Goal: Information Seeking & Learning: Learn about a topic

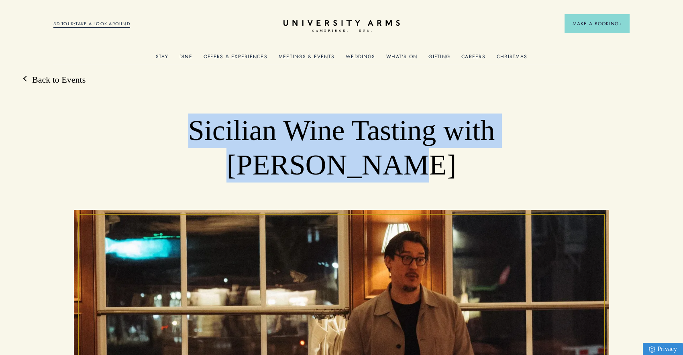
drag, startPoint x: 161, startPoint y: 129, endPoint x: 388, endPoint y: 176, distance: 231.9
click at [388, 176] on h1 "Sicilian Wine Tasting with [PERSON_NAME]" at bounding box center [341, 148] width 428 height 69
copy h1 "Sicilian Wine Tasting with [PERSON_NAME]"
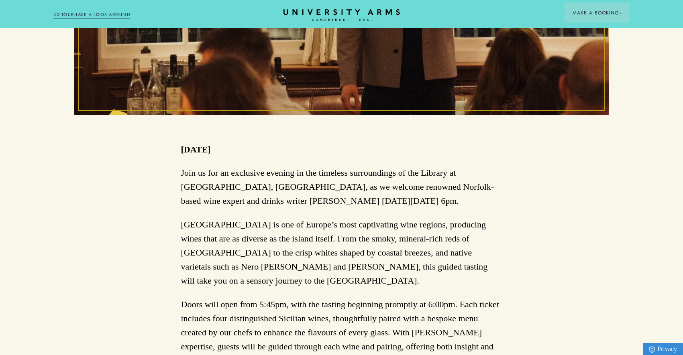
scroll to position [367, 0]
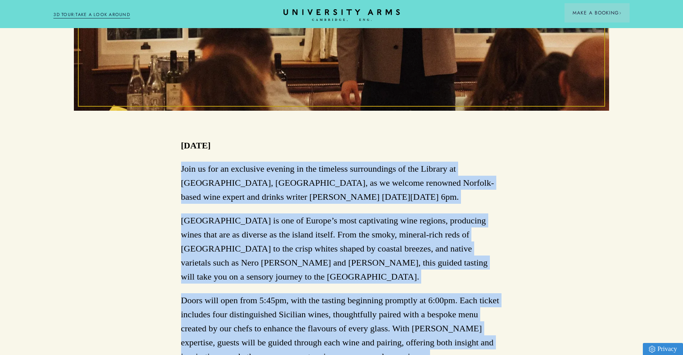
drag, startPoint x: 180, startPoint y: 169, endPoint x: 406, endPoint y: 342, distance: 284.2
click at [406, 342] on div "Back to Events Sicilian Wine Tasting with [PERSON_NAME] [DATE] Join us for an e…" at bounding box center [341, 311] width 683 height 1209
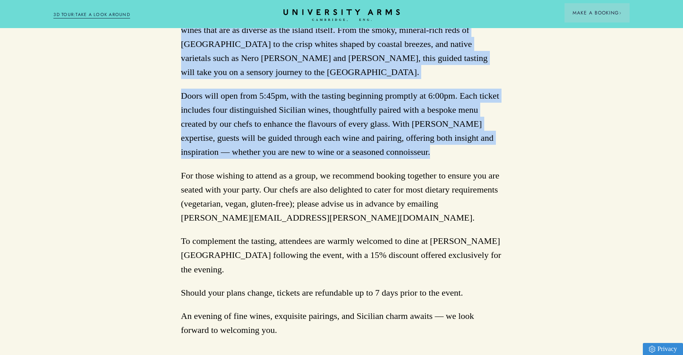
scroll to position [577, 0]
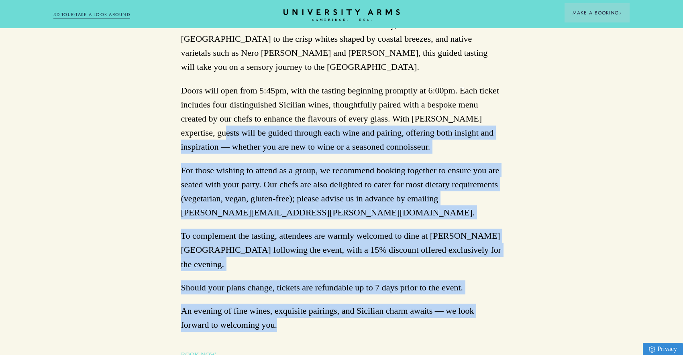
drag, startPoint x: 251, startPoint y: 297, endPoint x: 187, endPoint y: 114, distance: 193.8
click at [187, 114] on div "Join us for an exclusive evening in the timeless surroundings of the Library at…" at bounding box center [341, 156] width 321 height 408
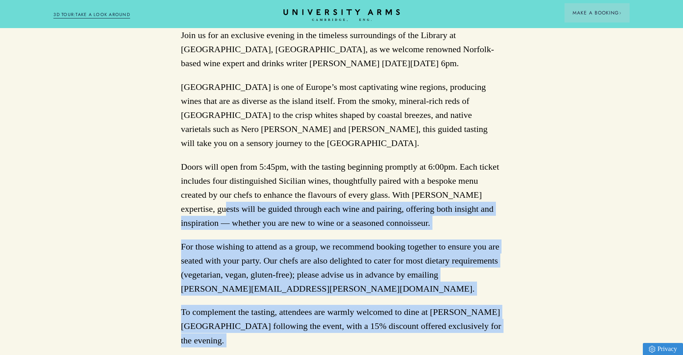
scroll to position [492, 0]
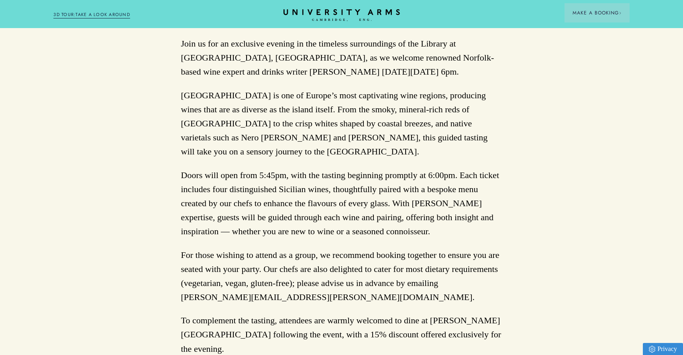
click at [189, 168] on p "Doors will open from 5:45pm, with the tasting beginning promptly at 6:00pm. Eac…" at bounding box center [341, 203] width 321 height 71
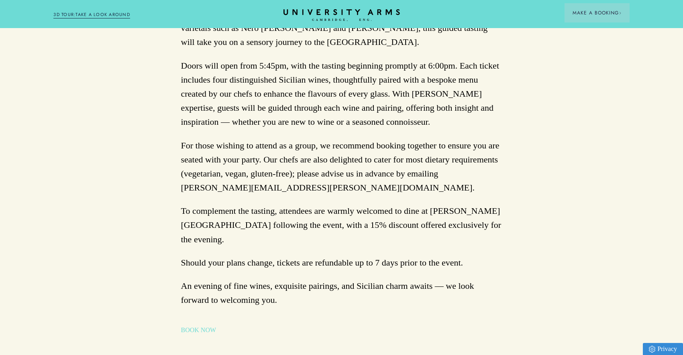
scroll to position [604, 0]
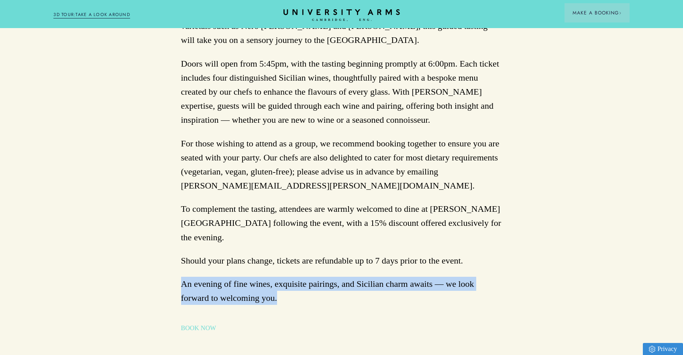
drag, startPoint x: 250, startPoint y: 264, endPoint x: 172, endPoint y: 245, distance: 80.7
click at [172, 245] on div "Back to Events Sicilian Wine Tasting with [PERSON_NAME] [DATE] Join us for an e…" at bounding box center [341, 74] width 683 height 1209
copy p "An evening of fine wines, exquisite pairings, and Sicilian charm awaits — we lo…"
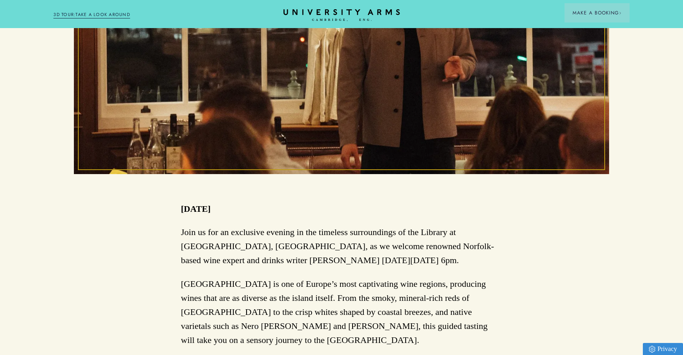
scroll to position [303, 0]
drag, startPoint x: 181, startPoint y: 232, endPoint x: 422, endPoint y: 264, distance: 243.2
click at [422, 264] on p "Join us for an exclusive evening in the timeless surroundings of the Library at…" at bounding box center [341, 246] width 321 height 43
copy p "Join us for an exclusive evening in the timeless surroundings of the Library at…"
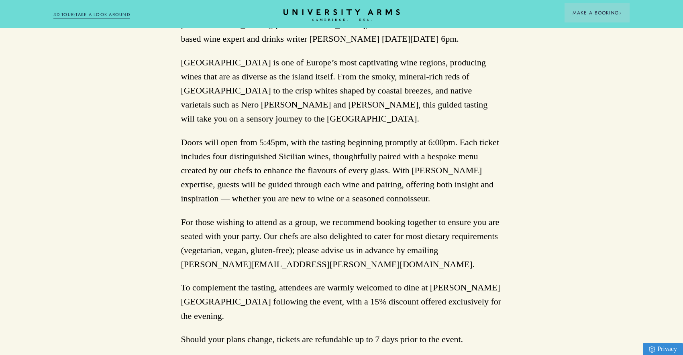
scroll to position [527, 0]
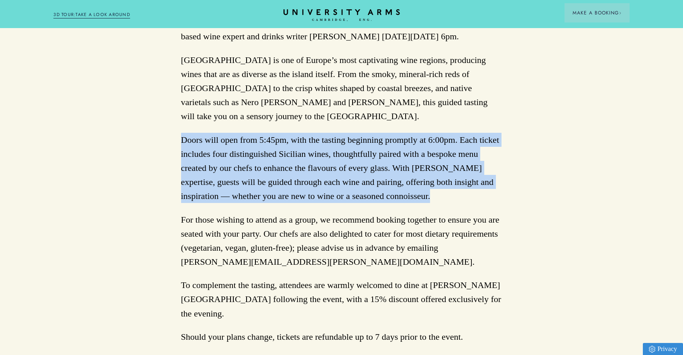
drag, startPoint x: 177, startPoint y: 124, endPoint x: 417, endPoint y: 179, distance: 246.5
click at [417, 179] on div "Back to Events Sicilian Wine Tasting with [PERSON_NAME] [DATE] Join us for an e…" at bounding box center [341, 151] width 683 height 1209
copy p "Doors will open from 5:45pm, with the tasting beginning promptly at 6:00pm. Eac…"
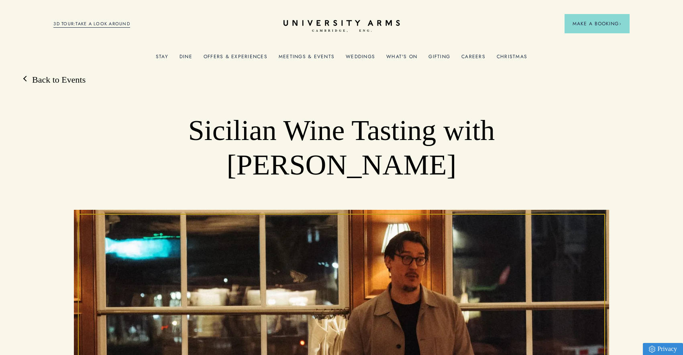
scroll to position [0, 0]
